Goal: Task Accomplishment & Management: Manage account settings

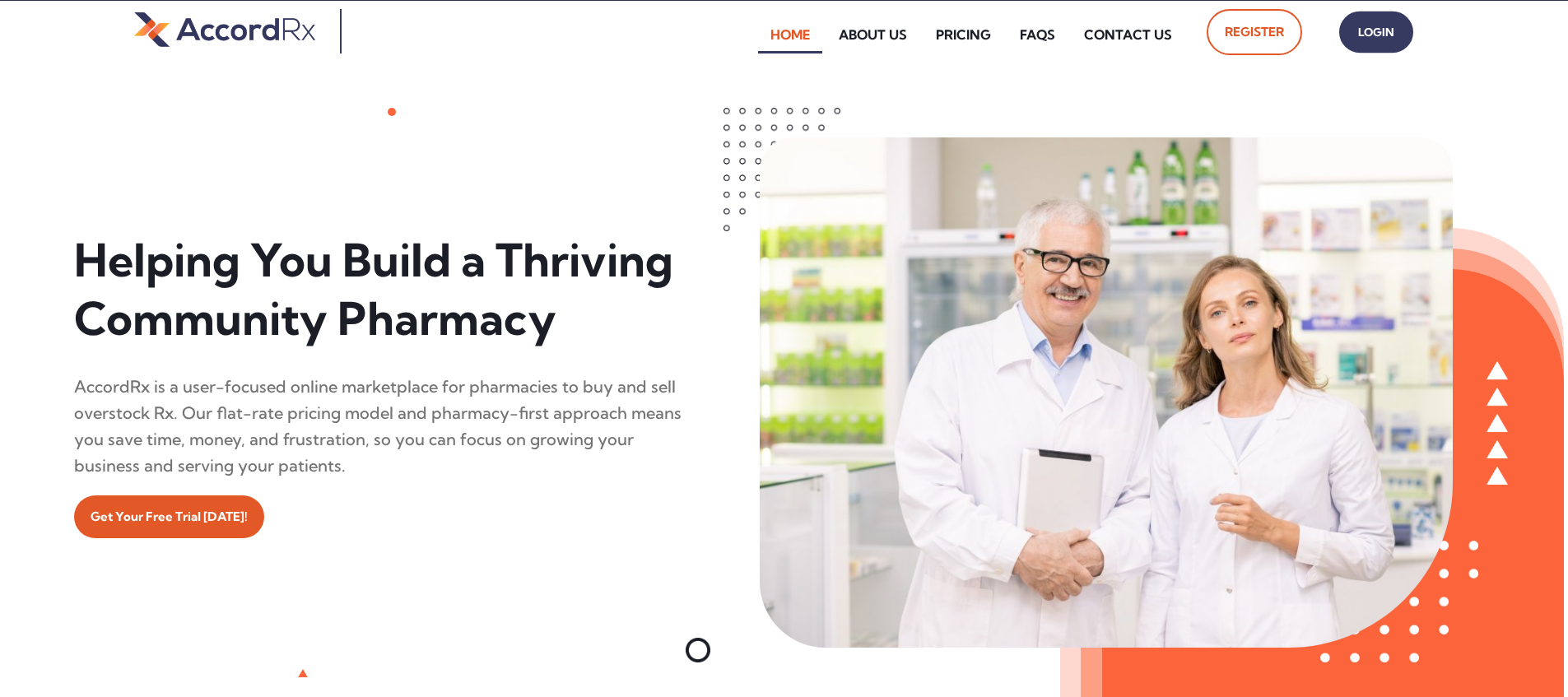
click at [751, 39] on span "Login" at bounding box center [1376, 32] width 41 height 24
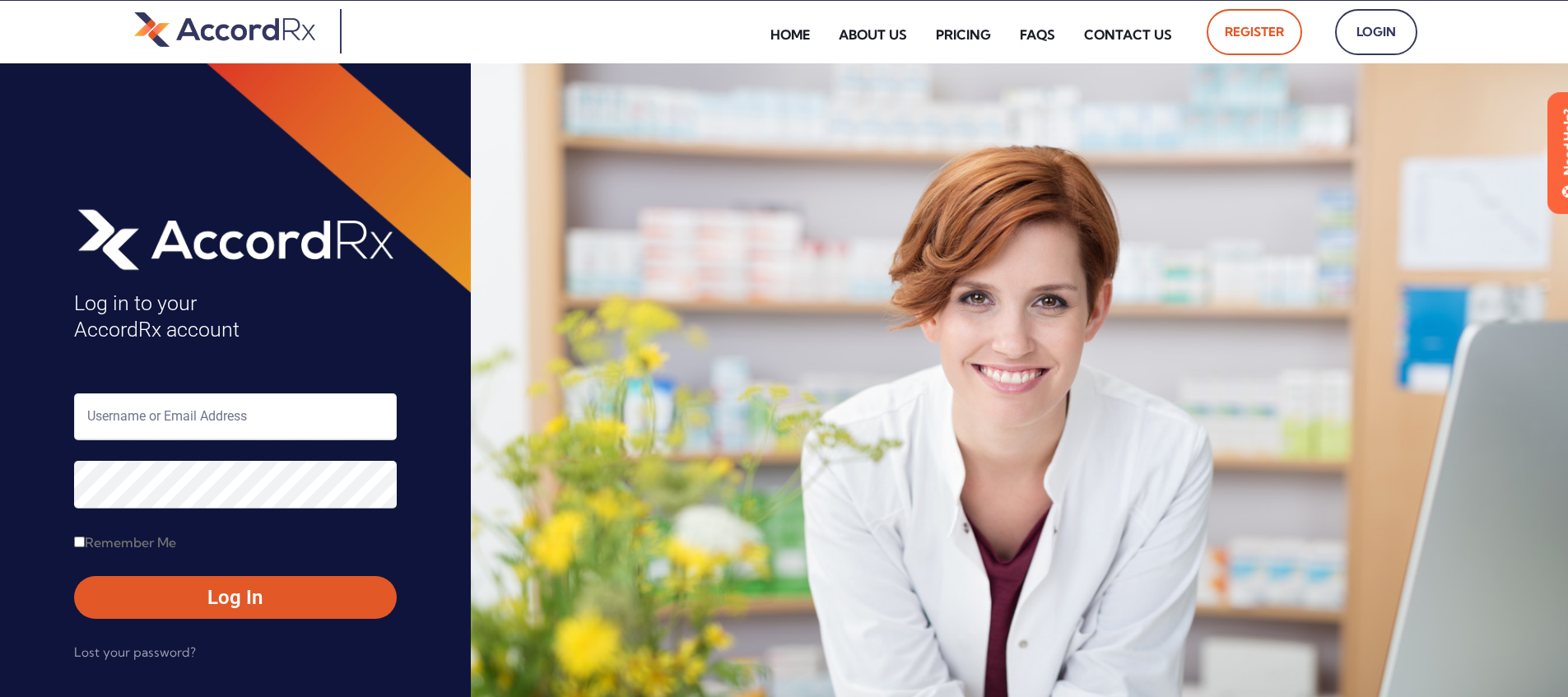
click at [142, 412] on input "text" at bounding box center [235, 417] width 323 height 47
type input "ARX-[PERSON_NAME]"
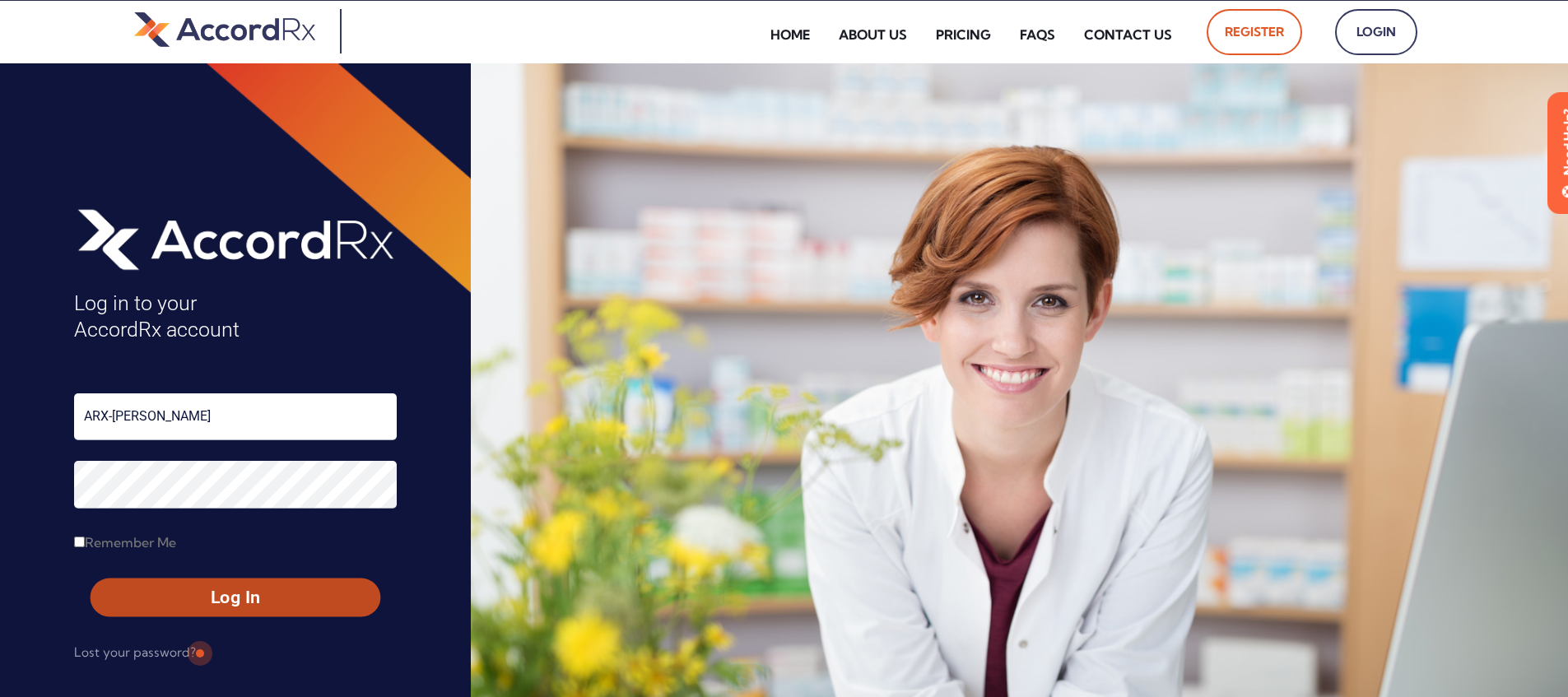
click at [197, 591] on span "Log In" at bounding box center [235, 598] width 260 height 24
